Goal: Task Accomplishment & Management: Manage account settings

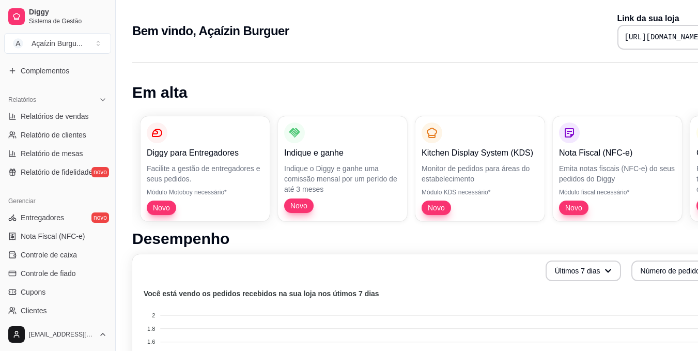
scroll to position [287, 0]
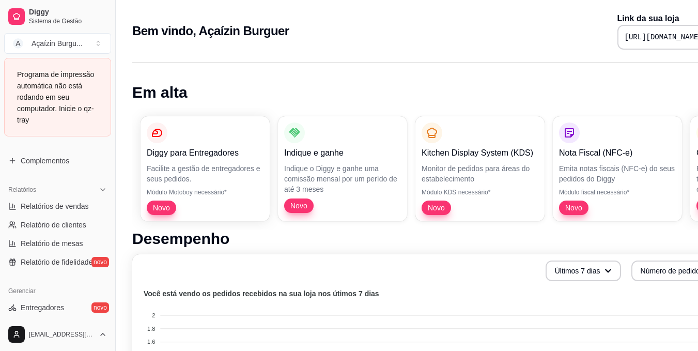
click at [114, 248] on button "Toggle Sidebar" at bounding box center [115, 175] width 8 height 351
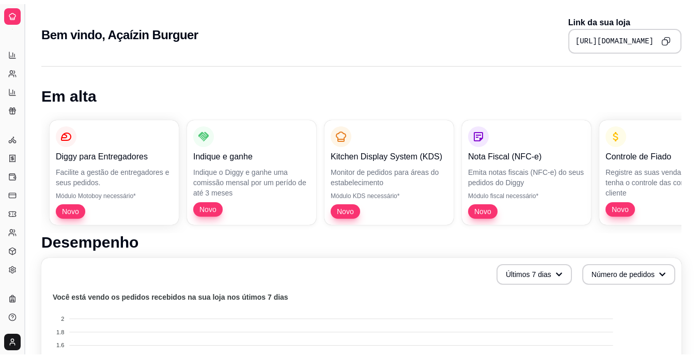
scroll to position [177, 0]
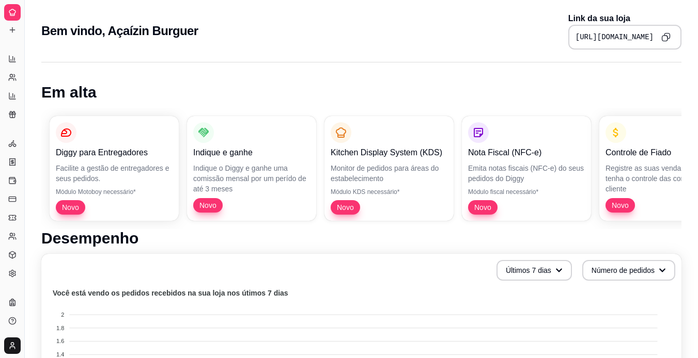
click at [11, 286] on div "Diggy" at bounding box center [12, 286] width 16 height 17
click at [15, 37] on div "Relatórios" at bounding box center [12, 42] width 16 height 17
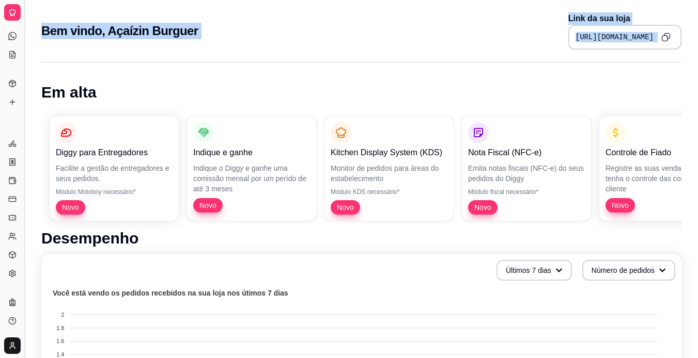
drag, startPoint x: 30, startPoint y: 64, endPoint x: 21, endPoint y: 64, distance: 8.8
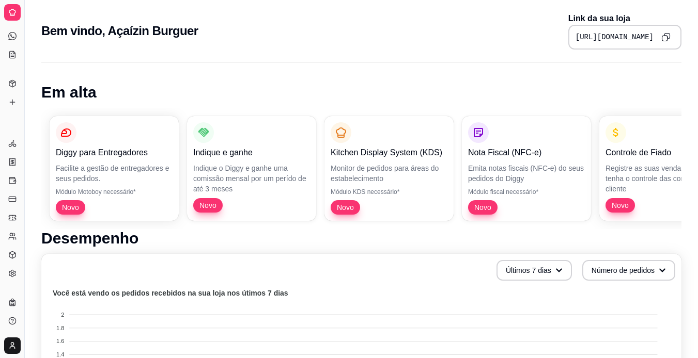
click at [4, 34] on link "Diggy Bot novo" at bounding box center [12, 36] width 17 height 17
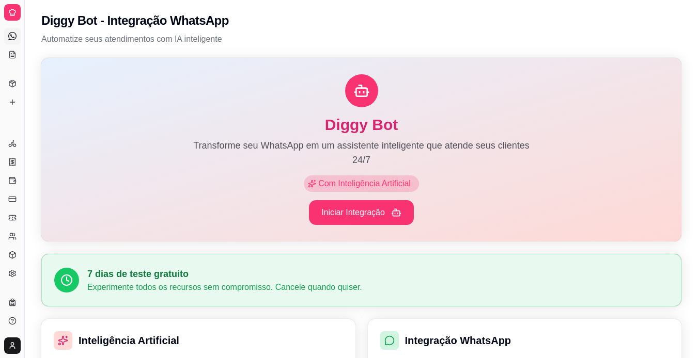
click at [11, 279] on div "Diggy" at bounding box center [12, 286] width 16 height 17
click at [11, 272] on icon at bounding box center [12, 274] width 8 height 8
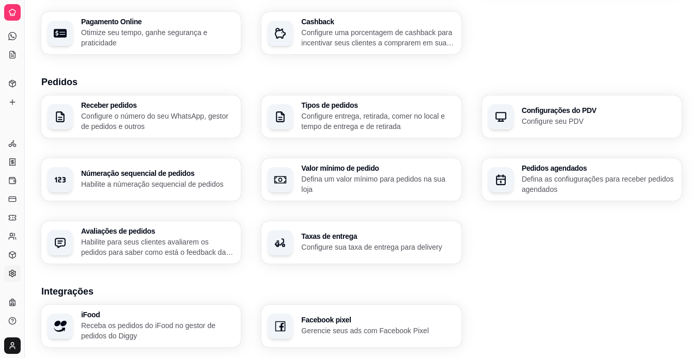
scroll to position [179, 0]
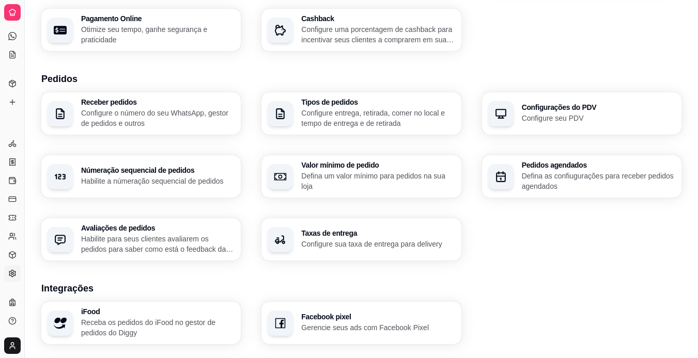
click at [206, 124] on p "Configure o número do seu WhatsApp, gestor de pedidos e outros" at bounding box center [157, 118] width 153 height 21
click at [375, 117] on p "Configure entrega, retirada, comer no local e tempo de entrega e de retirada" at bounding box center [377, 118] width 149 height 20
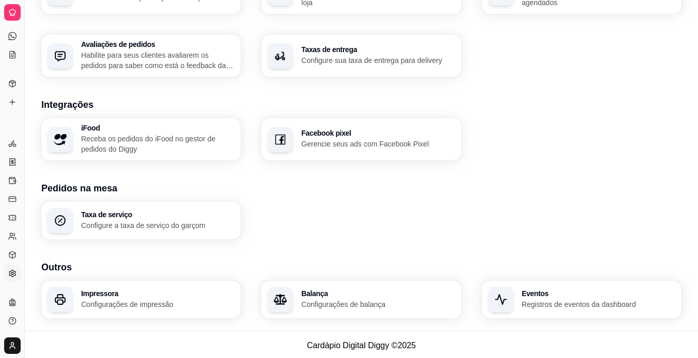
scroll to position [365, 0]
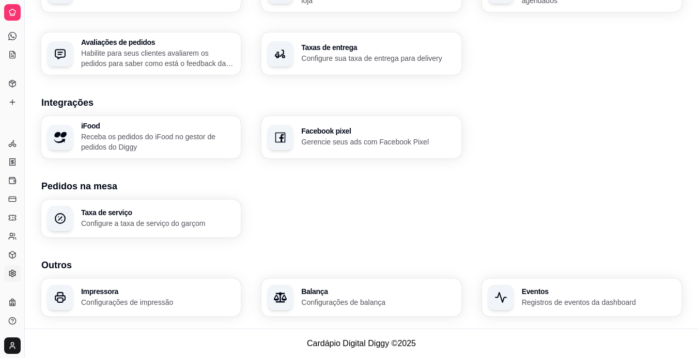
click at [8, 21] on div "Diggy Sistema de Gestão A Açaízin Burgu ... Programa de impressão automática nã…" at bounding box center [12, 12] width 24 height 25
click at [9, 18] on div at bounding box center [12, 12] width 17 height 17
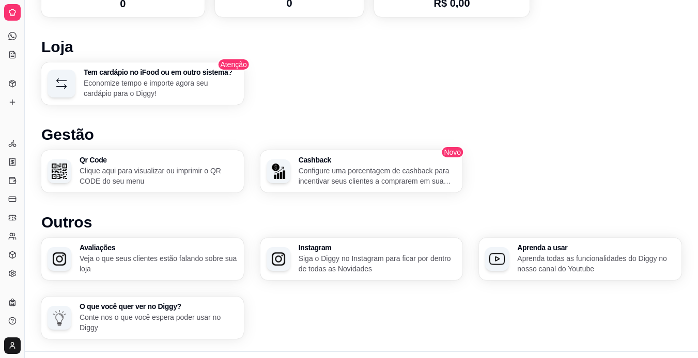
scroll to position [561, 0]
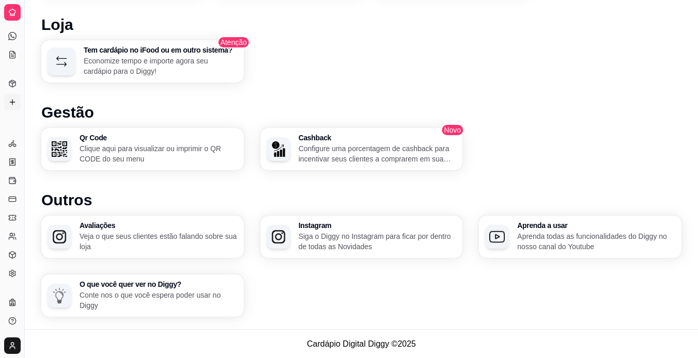
click at [11, 98] on icon at bounding box center [12, 102] width 8 height 8
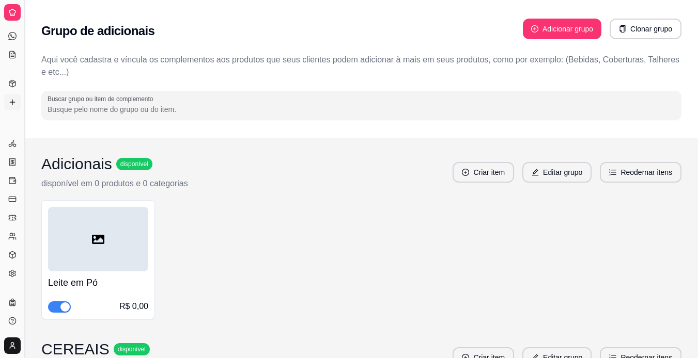
drag, startPoint x: 27, startPoint y: 20, endPoint x: 25, endPoint y: 13, distance: 7.5
click at [25, 13] on button "Toggle Sidebar" at bounding box center [24, 179] width 8 height 358
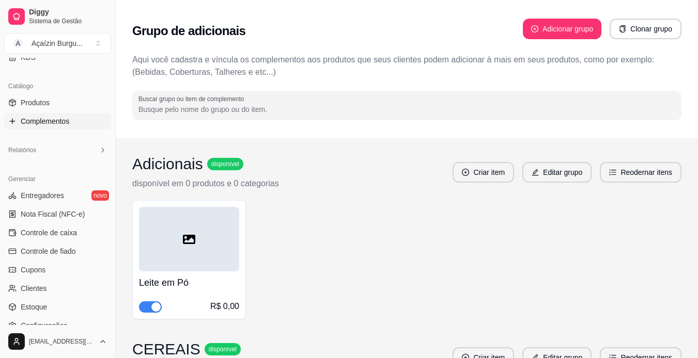
scroll to position [233, 0]
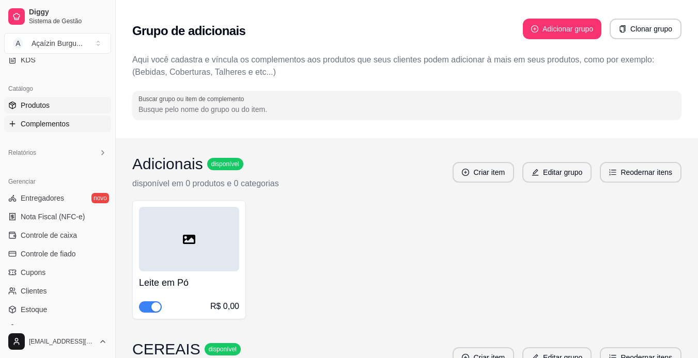
click at [36, 104] on span "Produtos" at bounding box center [35, 105] width 29 height 10
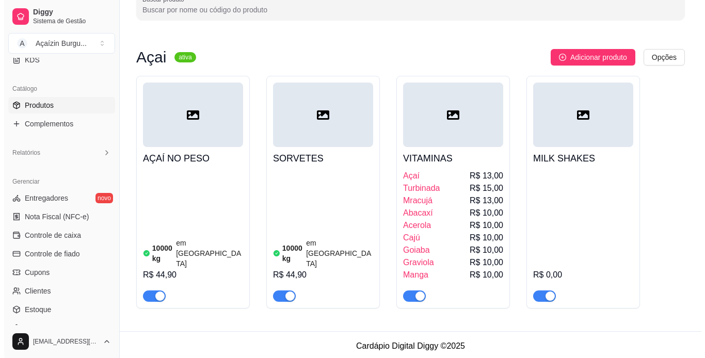
scroll to position [70, 0]
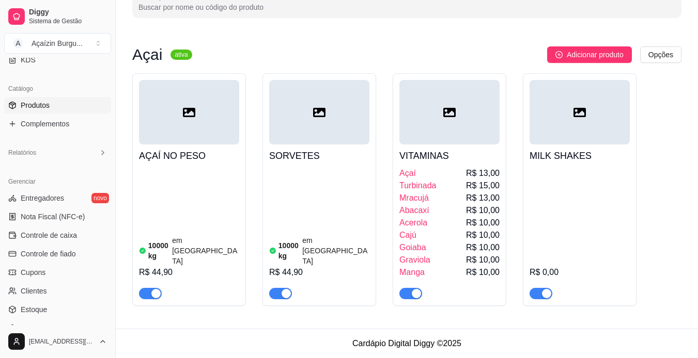
click at [599, 223] on div "R$ 0,00" at bounding box center [579, 233] width 100 height 132
click at [546, 296] on div "button" at bounding box center [546, 293] width 9 height 9
click at [537, 297] on div "button" at bounding box center [534, 293] width 9 height 9
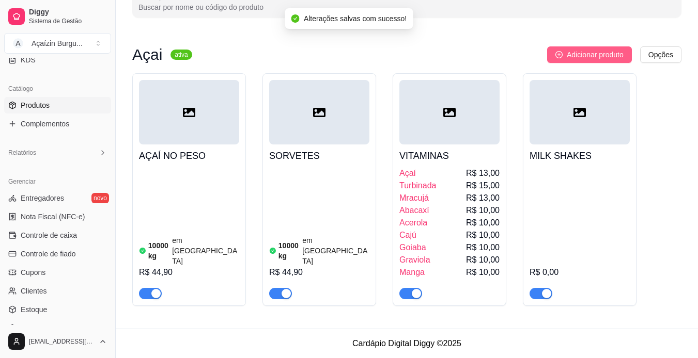
click at [593, 48] on button "Adicionar produto" at bounding box center [589, 54] width 85 height 17
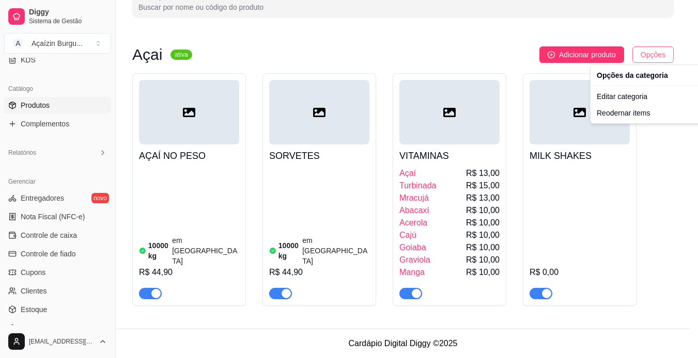
click at [662, 55] on html "Diggy Sistema de Gestão A Açaízin Burgu ... Loja fechada Período gratuito até 2…" at bounding box center [349, 110] width 698 height 358
